Goal: Task Accomplishment & Management: Use online tool/utility

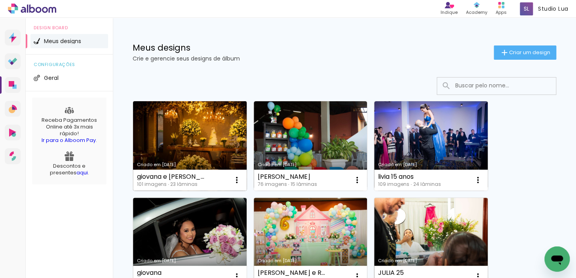
click at [182, 127] on link "Criado em [DATE]" at bounding box center [190, 145] width 114 height 89
